Goal: Task Accomplishment & Management: Use online tool/utility

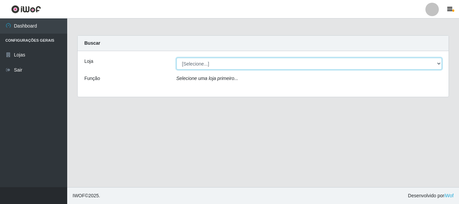
click at [196, 62] on select "[Selecione...] [GEOGRAPHIC_DATA] [GEOGRAPHIC_DATA]" at bounding box center [309, 64] width 266 height 12
select select "64"
click at [176, 58] on select "[Selecione...] [GEOGRAPHIC_DATA] [GEOGRAPHIC_DATA]" at bounding box center [309, 64] width 266 height 12
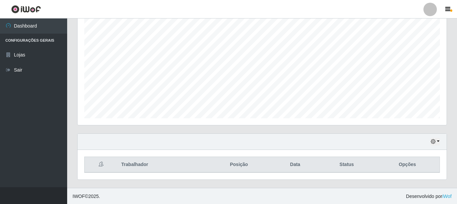
scroll to position [123, 0]
click at [438, 140] on button "button" at bounding box center [434, 141] width 9 height 8
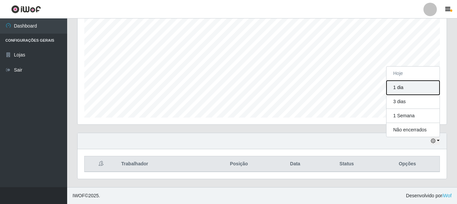
click at [409, 88] on button "1 dia" at bounding box center [412, 88] width 53 height 14
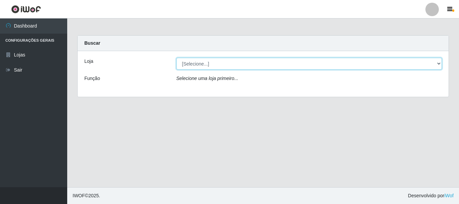
click at [202, 64] on select "[Selecione...] [GEOGRAPHIC_DATA] [GEOGRAPHIC_DATA]" at bounding box center [309, 64] width 266 height 12
select select "64"
click at [176, 58] on select "[Selecione...] [GEOGRAPHIC_DATA] [GEOGRAPHIC_DATA]" at bounding box center [309, 64] width 266 height 12
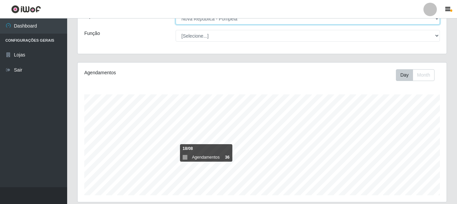
scroll to position [22, 0]
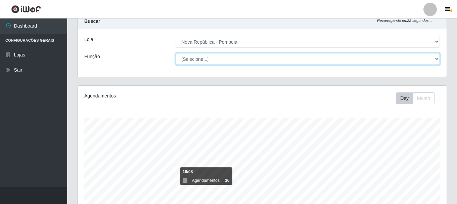
click at [201, 59] on select "[Selecione...] Balconista Operador de Caixa Recepcionista Repositor" at bounding box center [308, 59] width 264 height 12
select select "22"
click at [176, 53] on select "[Selecione...] Balconista Operador de Caixa Recepcionista Repositor" at bounding box center [308, 59] width 264 height 12
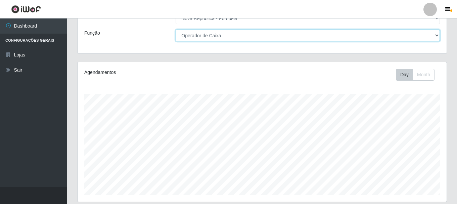
scroll to position [123, 0]
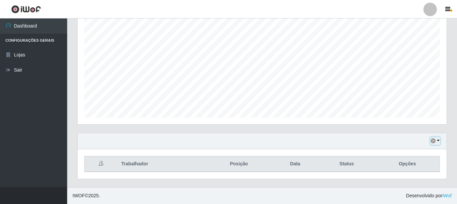
click at [437, 144] on button "button" at bounding box center [434, 141] width 9 height 8
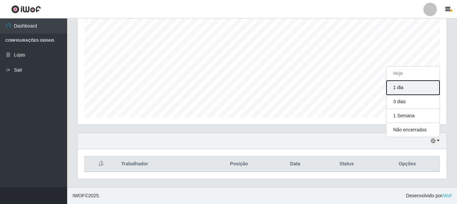
click at [407, 90] on button "1 dia" at bounding box center [412, 88] width 53 height 14
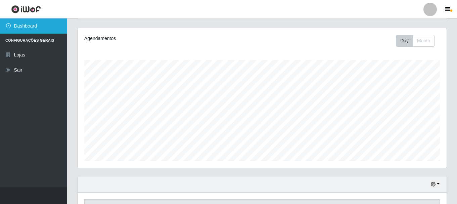
scroll to position [55, 0]
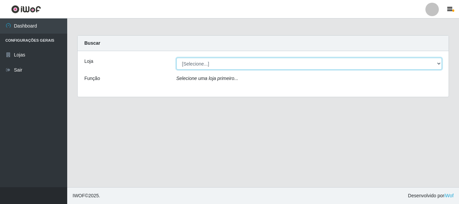
click at [215, 60] on select "[Selecione...] [GEOGRAPHIC_DATA] [GEOGRAPHIC_DATA]" at bounding box center [309, 64] width 266 height 12
select select "64"
click at [176, 58] on select "[Selecione...] [GEOGRAPHIC_DATA] [GEOGRAPHIC_DATA]" at bounding box center [309, 64] width 266 height 12
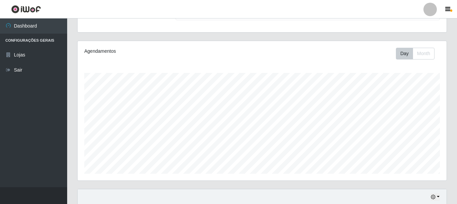
scroll to position [123, 0]
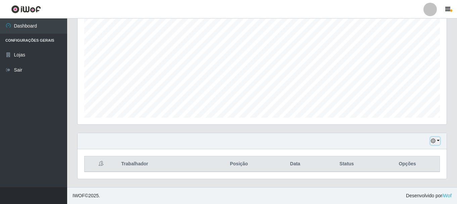
click at [434, 144] on button "button" at bounding box center [434, 141] width 9 height 8
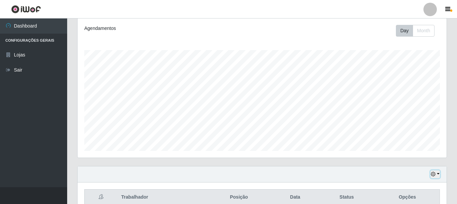
scroll to position [123, 0]
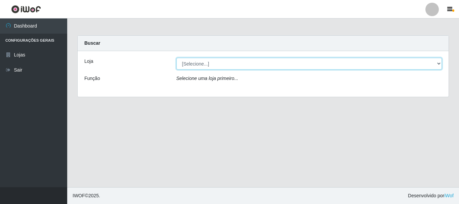
click at [437, 61] on select "[Selecione...] [GEOGRAPHIC_DATA] [GEOGRAPHIC_DATA]" at bounding box center [309, 64] width 266 height 12
select select "64"
click at [176, 58] on select "[Selecione...] [GEOGRAPHIC_DATA] [GEOGRAPHIC_DATA]" at bounding box center [309, 64] width 266 height 12
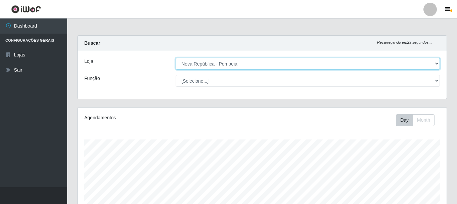
scroll to position [139, 369]
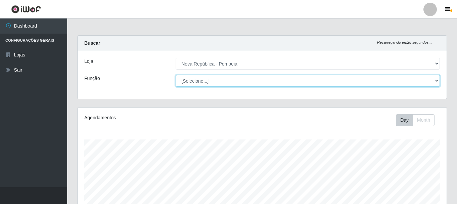
click at [437, 82] on select "[Selecione...] Balconista Operador de Caixa Recepcionista Repositor" at bounding box center [308, 81] width 264 height 12
select select "22"
click at [176, 75] on select "[Selecione...] Balconista Operador de Caixa Recepcionista Repositor" at bounding box center [308, 81] width 264 height 12
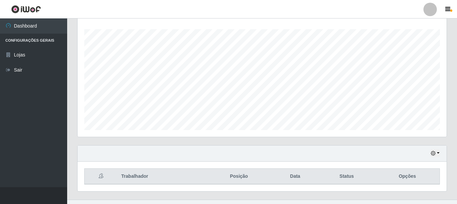
scroll to position [123, 0]
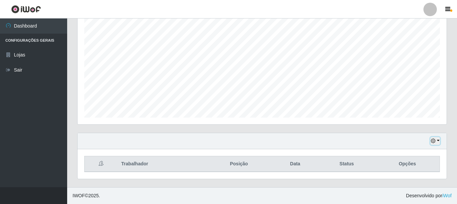
click at [435, 139] on icon "button" at bounding box center [433, 140] width 5 height 5
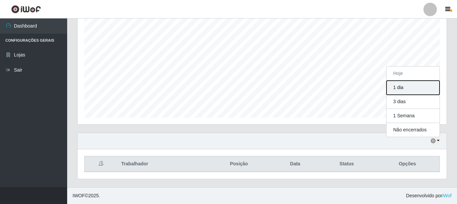
click at [410, 87] on button "1 dia" at bounding box center [412, 88] width 53 height 14
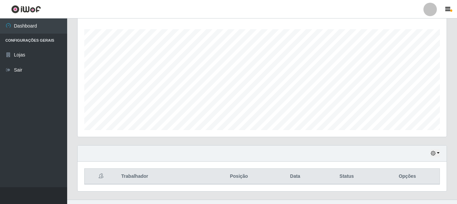
scroll to position [93, 0]
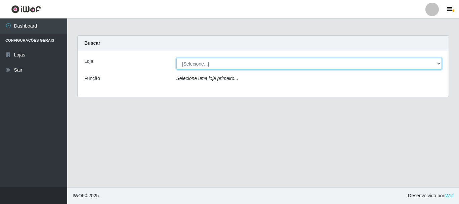
click at [440, 65] on select "[Selecione...] [GEOGRAPHIC_DATA] [GEOGRAPHIC_DATA]" at bounding box center [309, 64] width 266 height 12
select select "64"
click at [176, 58] on select "[Selecione...] [GEOGRAPHIC_DATA] [GEOGRAPHIC_DATA]" at bounding box center [309, 64] width 266 height 12
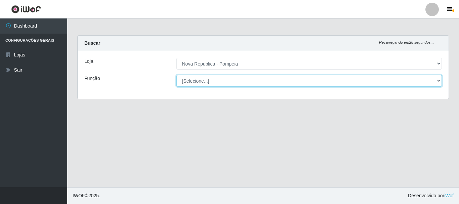
click at [440, 81] on div "[Selecione...] Balconista Operador de Caixa Recepcionista Repositor" at bounding box center [309, 81] width 276 height 12
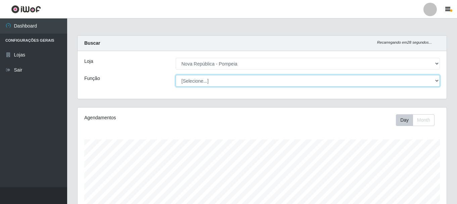
scroll to position [139, 369]
select select "22"
click at [176, 75] on select "[Selecione...] Balconista Operador de Caixa Recepcionista Repositor" at bounding box center [308, 81] width 264 height 12
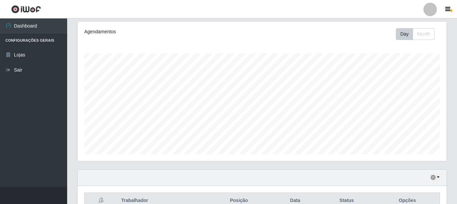
scroll to position [123, 0]
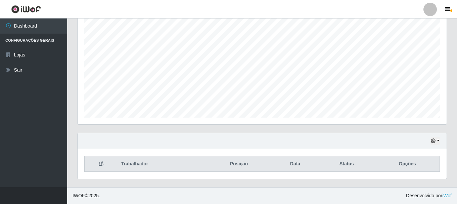
click at [450, 73] on div "Agendamentos Day Month" at bounding box center [262, 59] width 380 height 148
click at [436, 141] on button "button" at bounding box center [434, 141] width 9 height 8
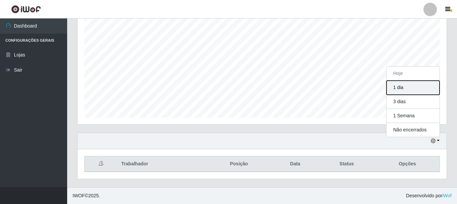
click at [412, 87] on button "1 dia" at bounding box center [412, 88] width 53 height 14
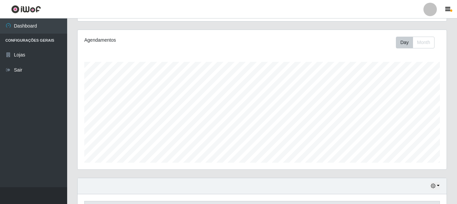
scroll to position [123, 0]
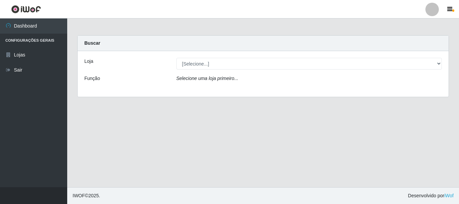
click at [442, 63] on div "[Selecione...] [GEOGRAPHIC_DATA] [GEOGRAPHIC_DATA]" at bounding box center [309, 64] width 276 height 12
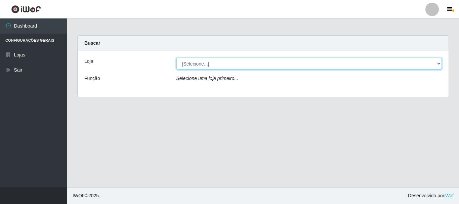
click at [437, 61] on select "[Selecione...] [GEOGRAPHIC_DATA] [GEOGRAPHIC_DATA]" at bounding box center [309, 64] width 266 height 12
select select "64"
click at [176, 58] on select "[Selecione...] [GEOGRAPHIC_DATA] [GEOGRAPHIC_DATA]" at bounding box center [309, 64] width 266 height 12
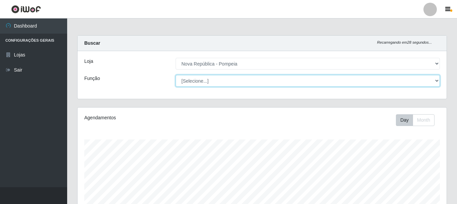
click at [434, 77] on select "[Selecione...] Balconista Operador de Caixa Recepcionista Repositor" at bounding box center [308, 81] width 264 height 12
select select "22"
click at [176, 75] on select "[Selecione...] Balconista Operador de Caixa Recepcionista Repositor" at bounding box center [308, 81] width 264 height 12
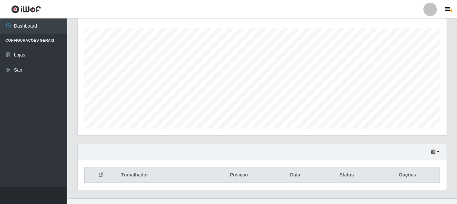
scroll to position [123, 0]
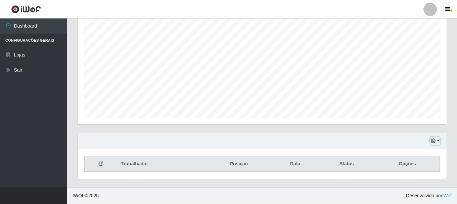
click at [439, 139] on button "button" at bounding box center [434, 141] width 9 height 8
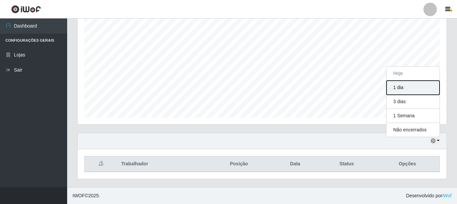
click at [408, 87] on button "1 dia" at bounding box center [412, 88] width 53 height 14
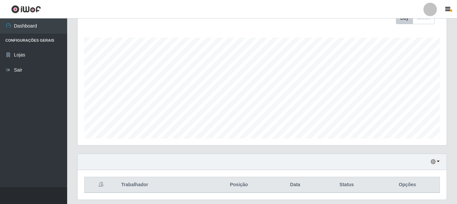
scroll to position [123, 0]
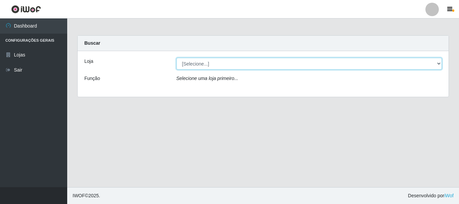
click at [438, 62] on select "[Selecione...] [GEOGRAPHIC_DATA] [GEOGRAPHIC_DATA]" at bounding box center [309, 64] width 266 height 12
select select "64"
click at [176, 58] on select "[Selecione...] [GEOGRAPHIC_DATA] [GEOGRAPHIC_DATA]" at bounding box center [309, 64] width 266 height 12
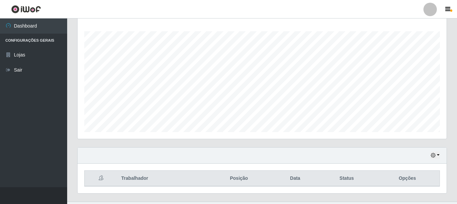
scroll to position [123, 0]
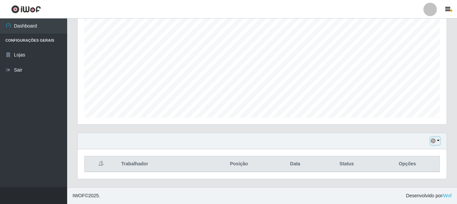
click at [435, 139] on icon "button" at bounding box center [433, 140] width 5 height 5
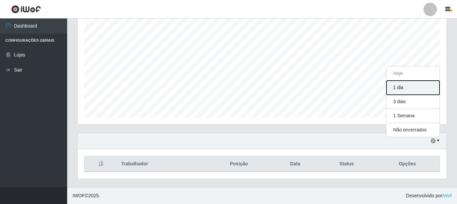
click at [403, 86] on button "1 dia" at bounding box center [412, 88] width 53 height 14
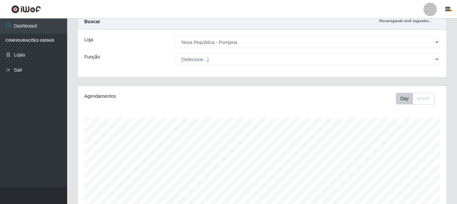
scroll to position [123, 0]
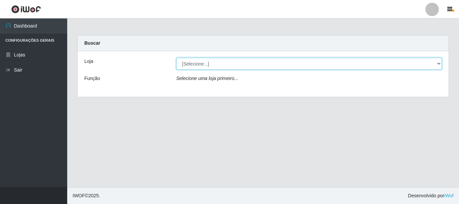
click at [438, 61] on select "[Selecione...] [GEOGRAPHIC_DATA] [GEOGRAPHIC_DATA]" at bounding box center [309, 64] width 266 height 12
select select "64"
click at [176, 58] on select "[Selecione...] [GEOGRAPHIC_DATA] [GEOGRAPHIC_DATA]" at bounding box center [309, 64] width 266 height 12
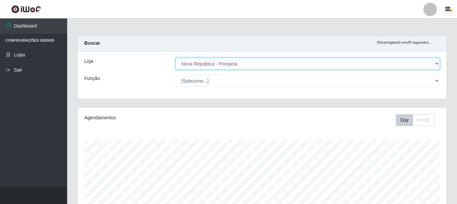
scroll to position [139, 369]
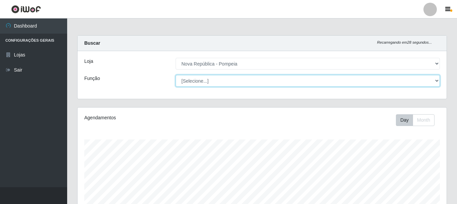
click at [438, 79] on select "[Selecione...] Balconista Operador de Caixa Recepcionista Repositor" at bounding box center [308, 81] width 264 height 12
select select "22"
click at [176, 75] on select "[Selecione...] Balconista Operador de Caixa Recepcionista Repositor" at bounding box center [308, 81] width 264 height 12
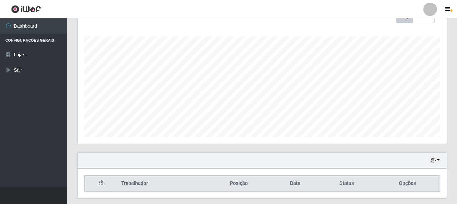
scroll to position [123, 0]
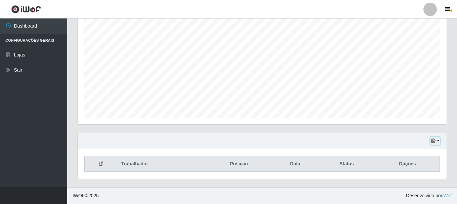
click at [438, 140] on button "button" at bounding box center [434, 141] width 9 height 8
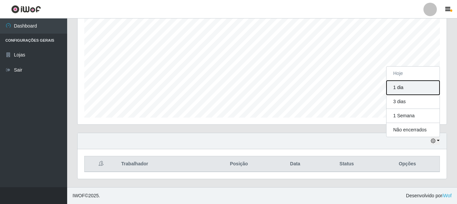
click at [413, 87] on button "1 dia" at bounding box center [412, 88] width 53 height 14
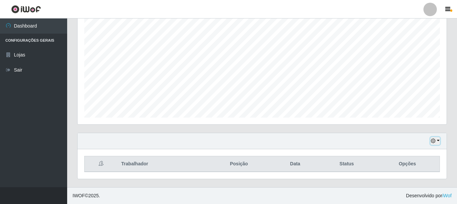
click at [437, 138] on button "button" at bounding box center [434, 141] width 9 height 8
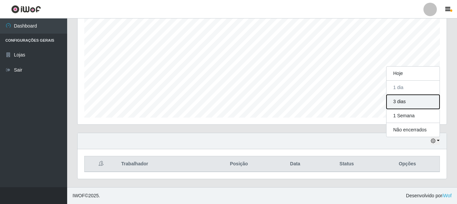
click at [396, 103] on button "3 dias" at bounding box center [412, 102] width 53 height 14
